Goal: Transaction & Acquisition: Download file/media

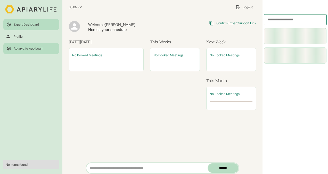
click at [36, 45] on link "ApiaryLife App Login" at bounding box center [31, 48] width 56 height 11
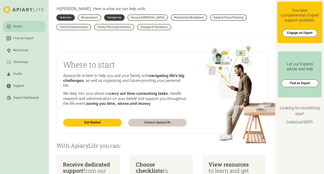
click at [112, 19] on div "Caregiving" at bounding box center [113, 17] width 13 height 3
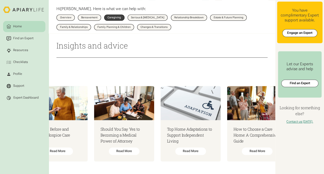
scroll to position [0, 1154]
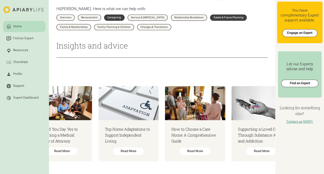
click at [224, 16] on div "Estate & Future Planning" at bounding box center [228, 17] width 30 height 3
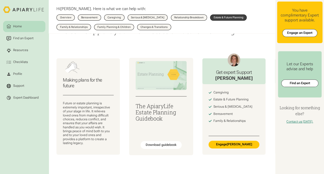
scroll to position [26, 0]
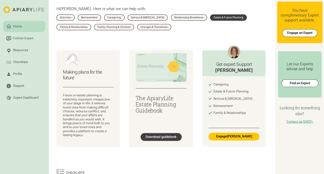
click at [161, 135] on div "Download guidebook" at bounding box center [161, 137] width 31 height 4
